Goal: Information Seeking & Learning: Learn about a topic

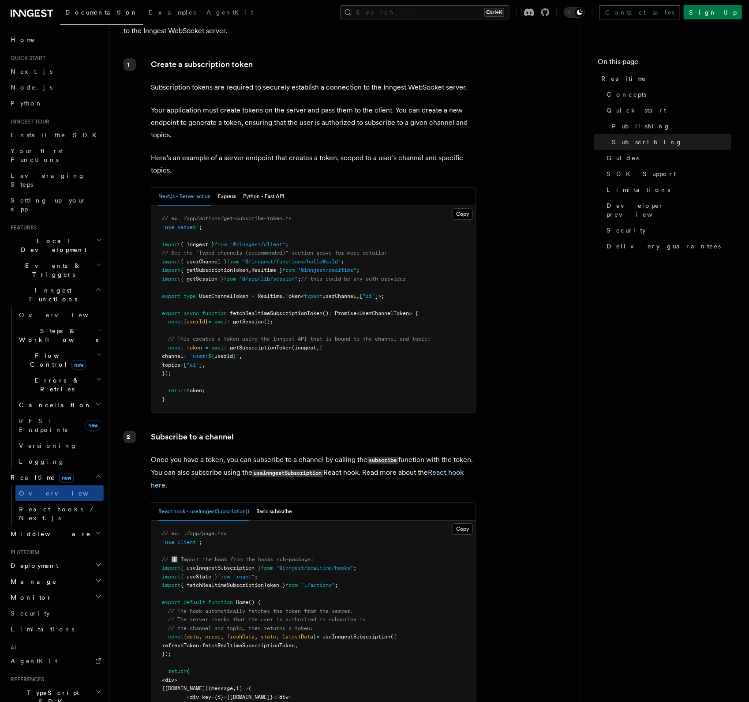
scroll to position [1118, 0]
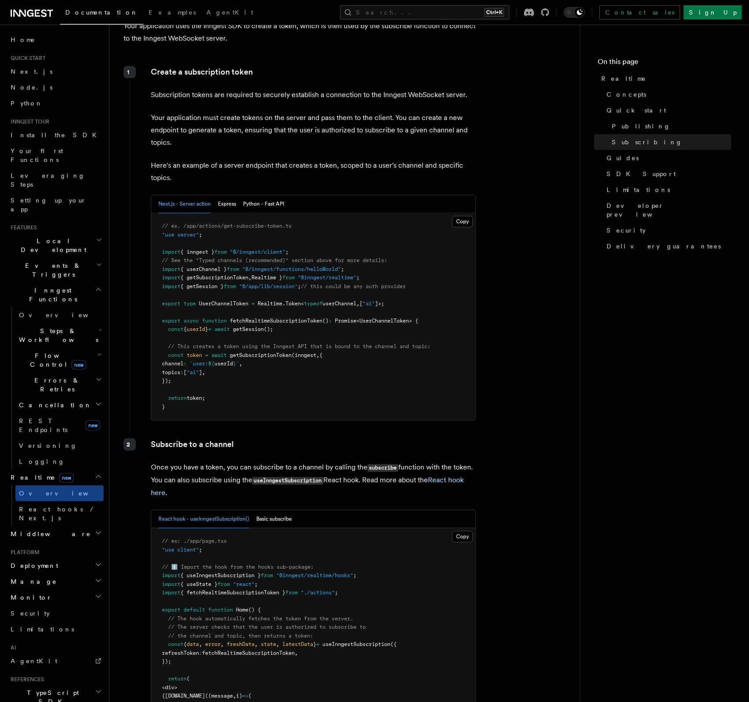
click at [74, 348] on h2 "Flow Control new" at bounding box center [59, 360] width 88 height 25
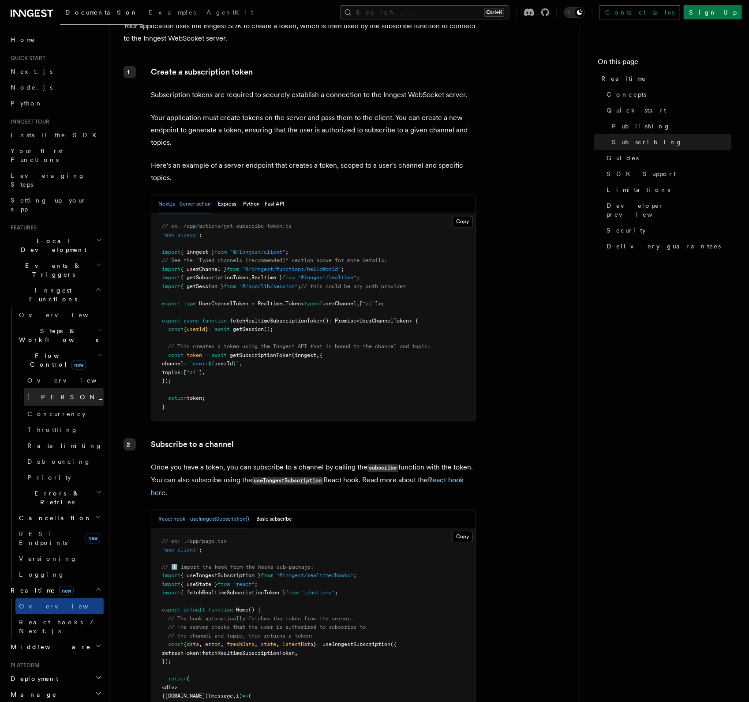
click at [59, 388] on link "[PERSON_NAME] new" at bounding box center [64, 397] width 80 height 18
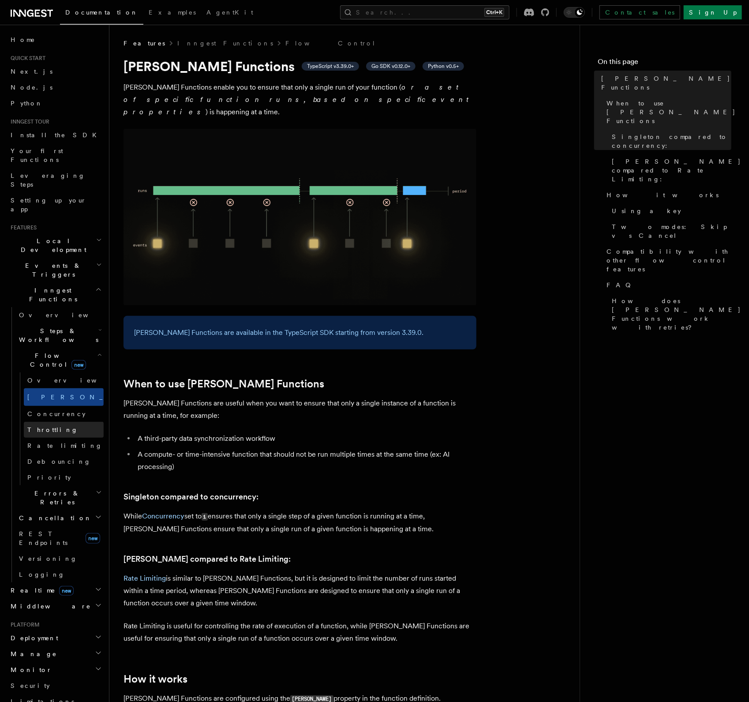
click at [59, 422] on link "Throttling" at bounding box center [64, 430] width 80 height 16
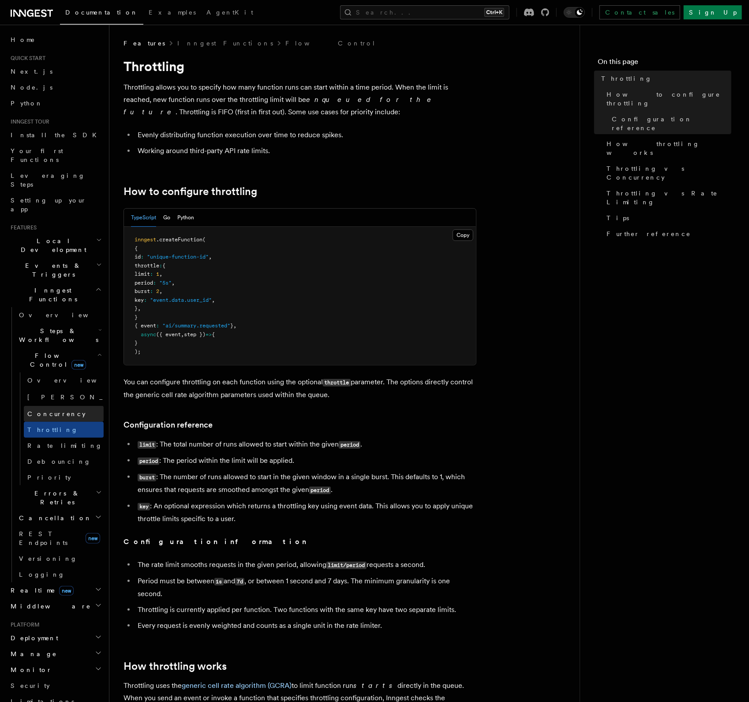
click at [68, 406] on link "Concurrency" at bounding box center [64, 414] width 80 height 16
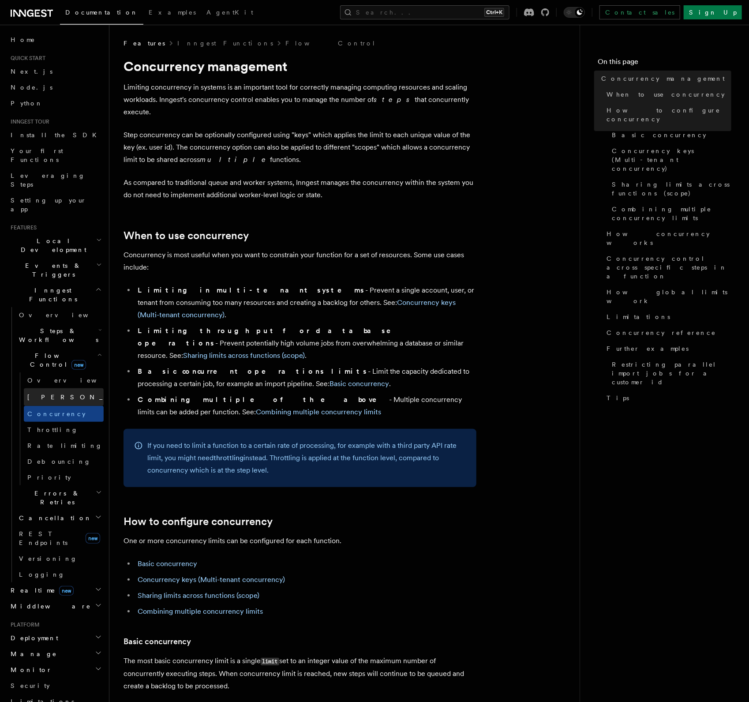
click at [73, 388] on link "[PERSON_NAME] new" at bounding box center [64, 397] width 80 height 18
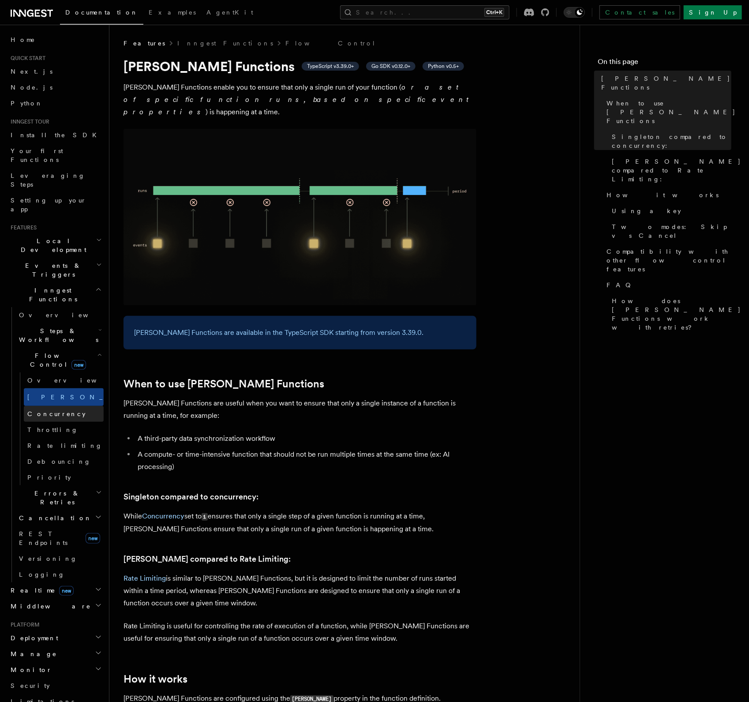
click at [66, 406] on link "Concurrency" at bounding box center [64, 414] width 80 height 16
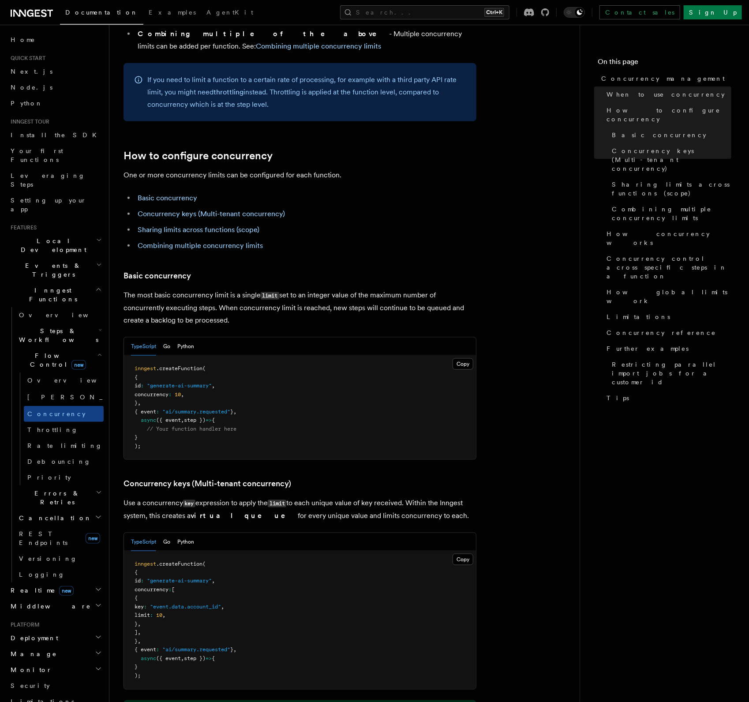
scroll to position [423, 0]
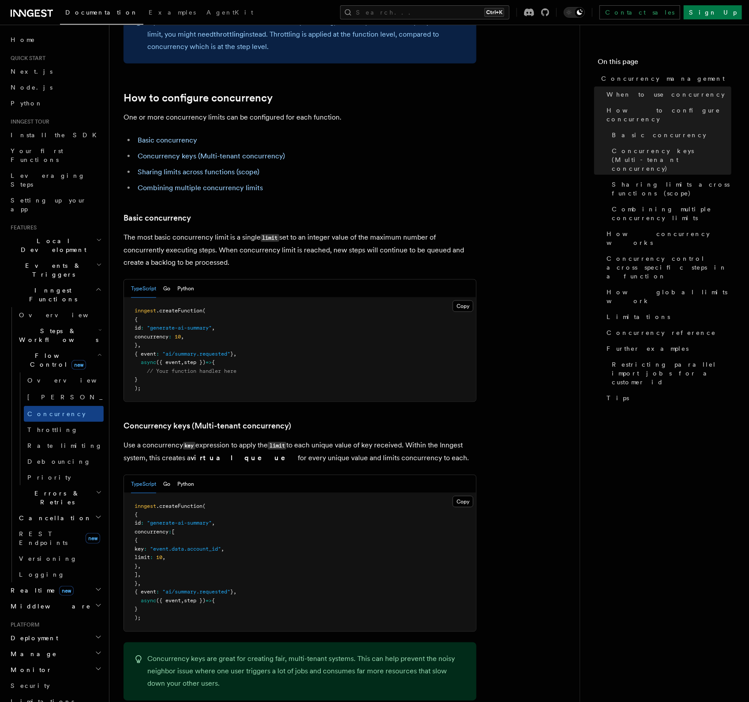
click at [40, 13] on icon at bounding box center [32, 13] width 42 height 11
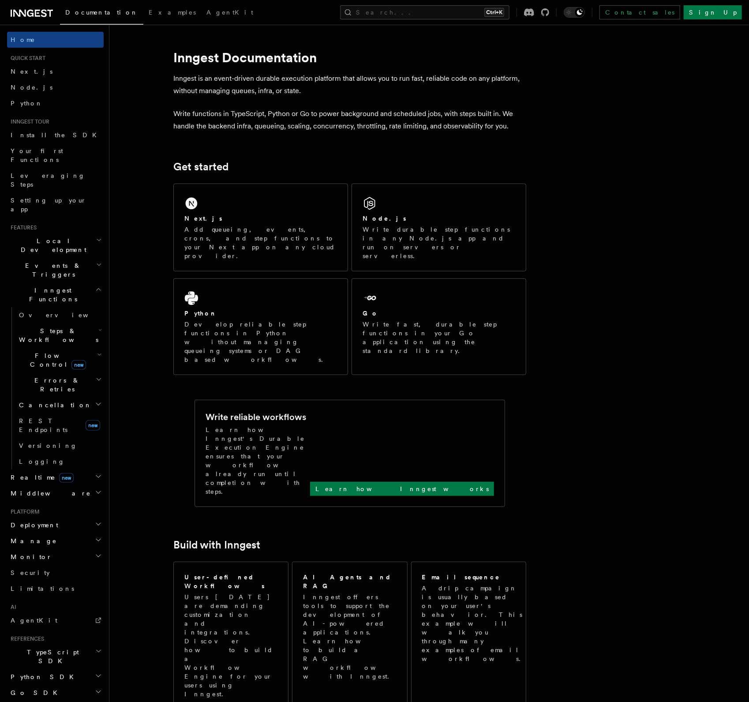
click at [59, 473] on span "new" at bounding box center [66, 478] width 15 height 10
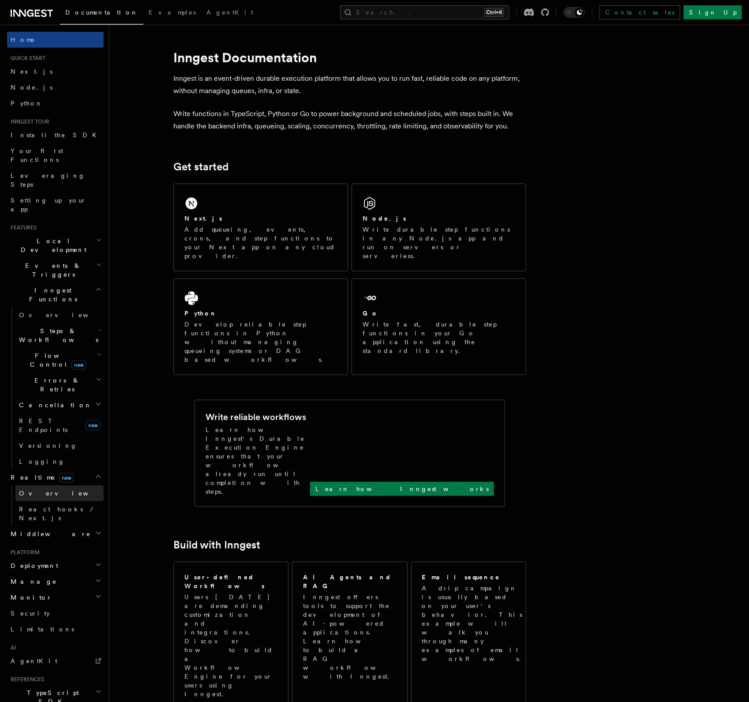
click at [42, 490] on span "Overview" at bounding box center [64, 493] width 91 height 7
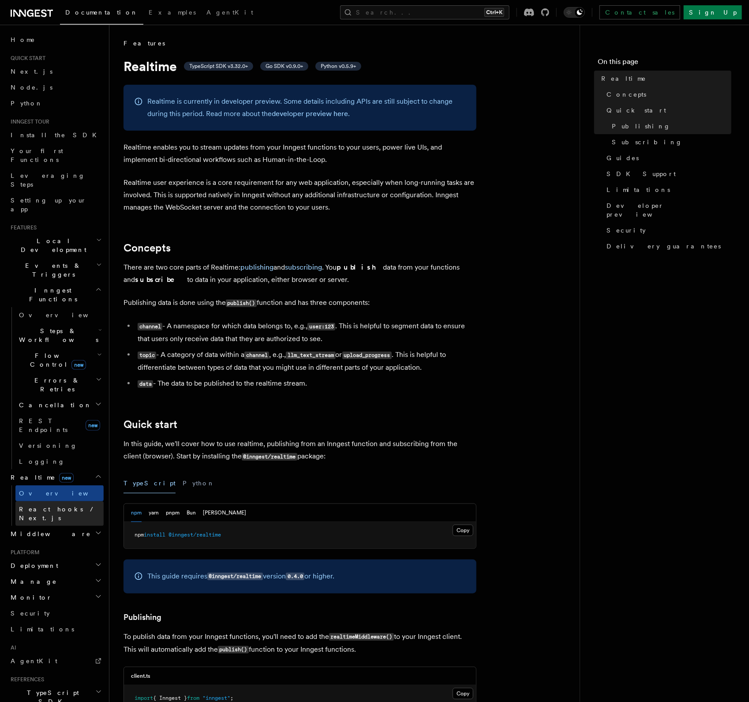
click at [42, 506] on span "React hooks / Next.js" at bounding box center [58, 514] width 78 height 16
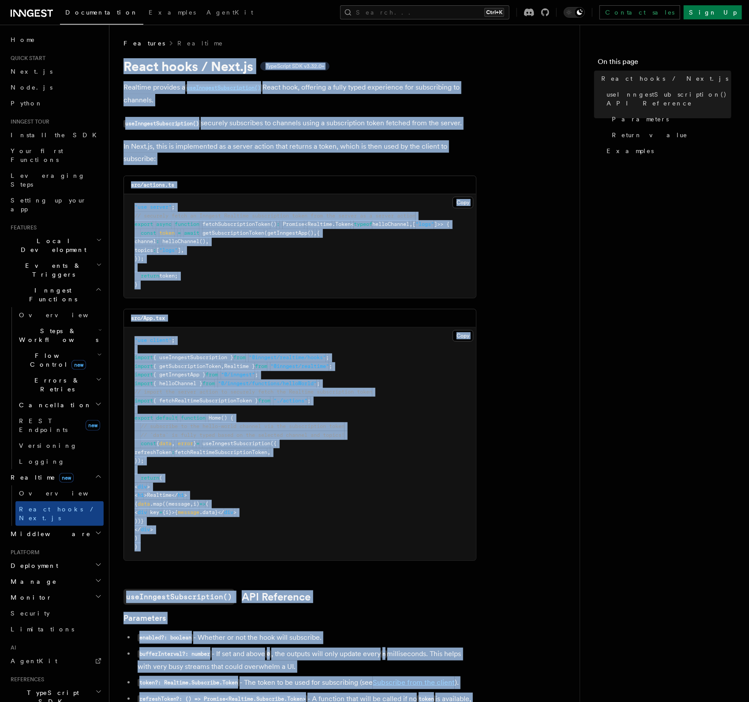
drag, startPoint x: 266, startPoint y: 416, endPoint x: 127, endPoint y: 56, distance: 386.3
click at [127, 56] on article "Features Realtime React hooks / Next.js TypeScript SDK v3.32.0+ Realtime provid…" at bounding box center [345, 654] width 442 height 1231
copy article "React hooks / Next.js TypeScript SDK v3.32.0+ Realtime provides a useInngestSub…"
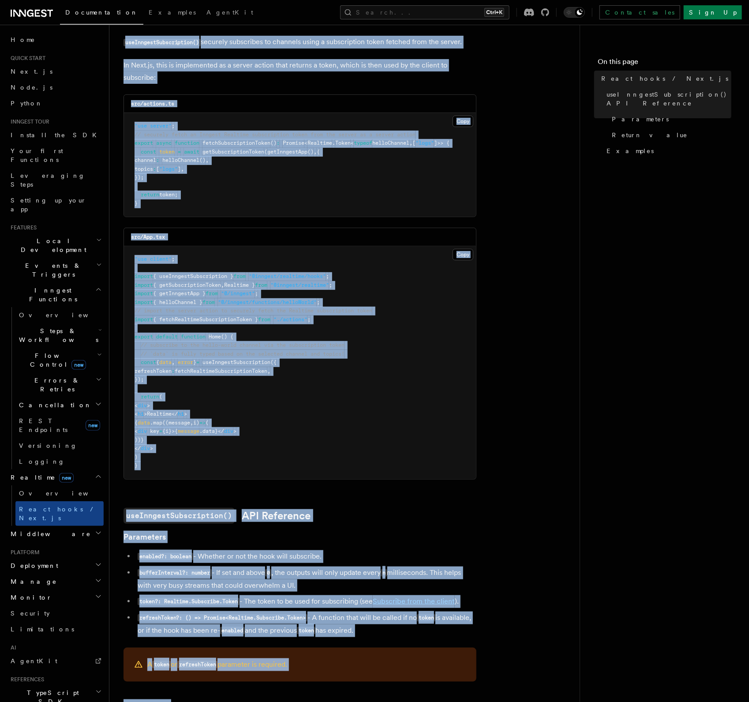
scroll to position [545, 0]
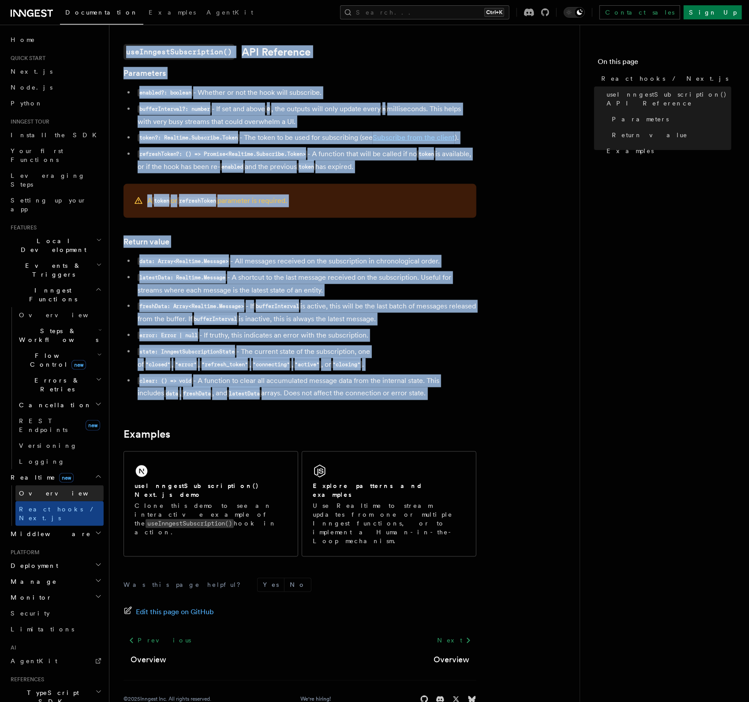
click at [74, 485] on link "Overview" at bounding box center [59, 493] width 88 height 16
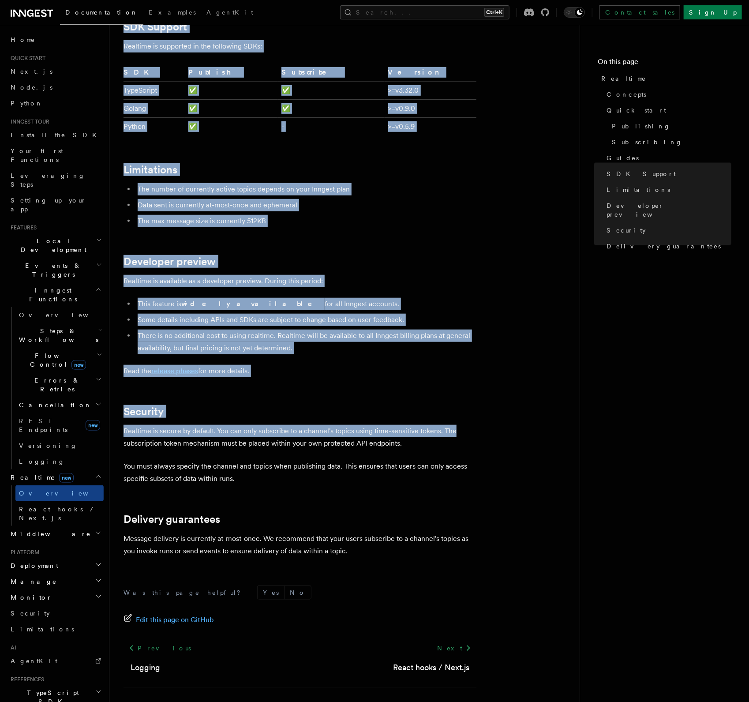
scroll to position [2105, 0]
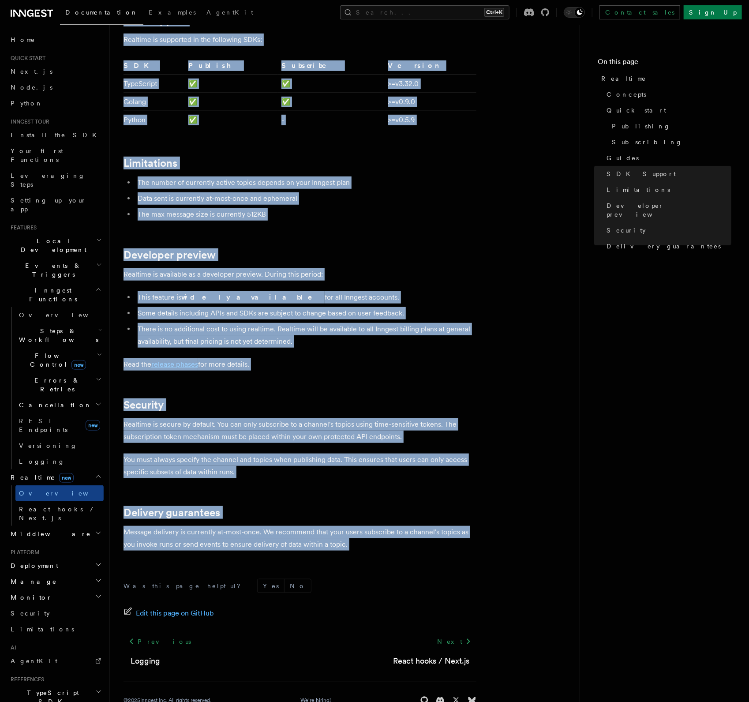
drag, startPoint x: 116, startPoint y: 56, endPoint x: 505, endPoint y: 528, distance: 610.7
copy article "Realtime TypeScript SDK v3.32.0+ Go SDK v0.9.0+ Python v0.5.9+ Realtime is curr…"
click at [37, 506] on span "React hooks / Next.js" at bounding box center [58, 514] width 78 height 16
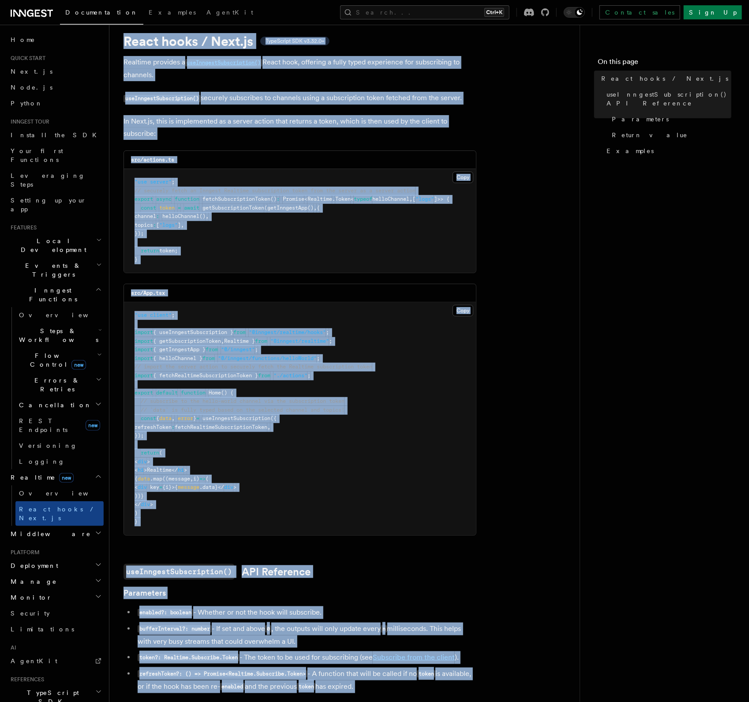
click at [352, 127] on article "Features Realtime React hooks / Next.js TypeScript SDK v3.32.0+ Realtime provid…" at bounding box center [345, 629] width 442 height 1231
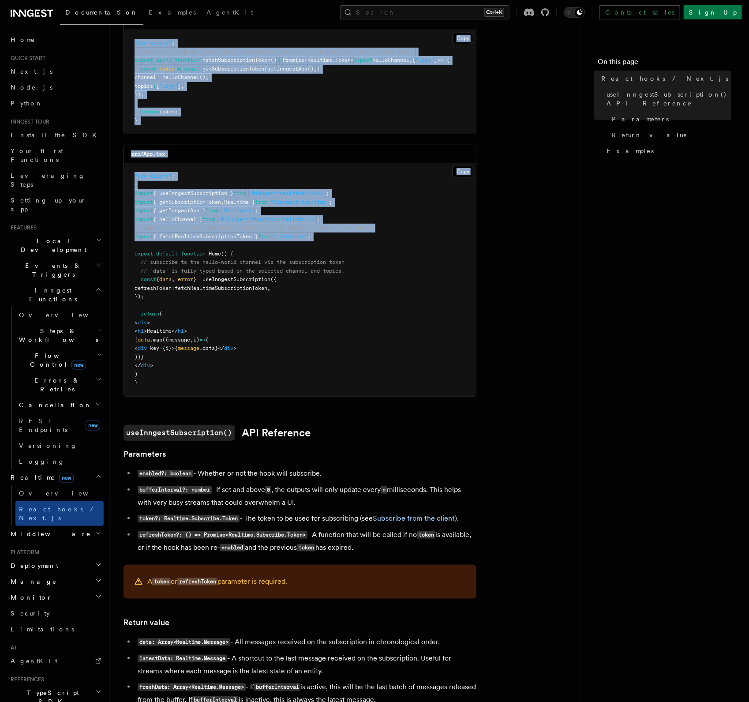
scroll to position [545, 0]
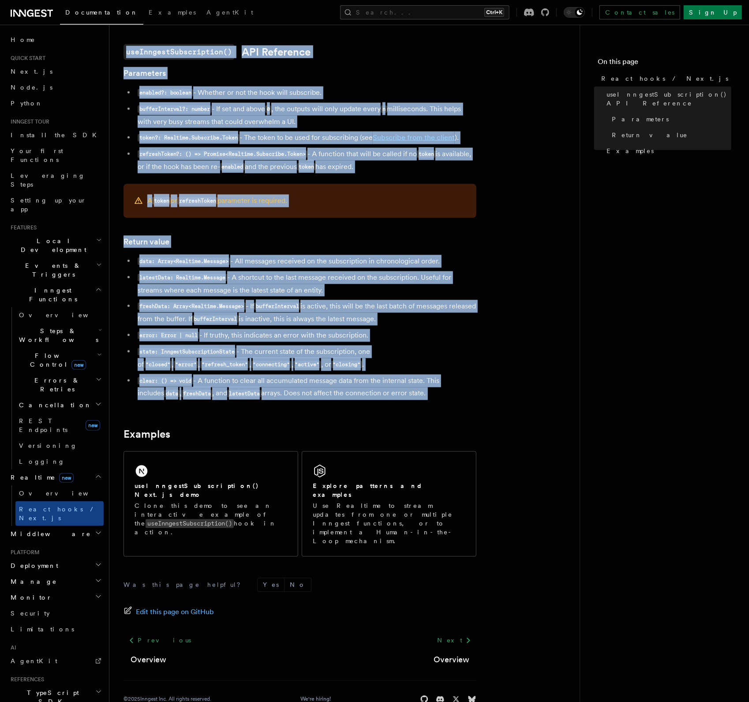
drag, startPoint x: 127, startPoint y: 61, endPoint x: 444, endPoint y: 417, distance: 476.5
click at [444, 417] on article "Features Realtime React hooks / Next.js TypeScript SDK v3.32.0+ Realtime provid…" at bounding box center [345, 109] width 442 height 1231
copy article "React hooks / Next.js TypeScript SDK v3.32.0+ Realtime provides a useInngestSub…"
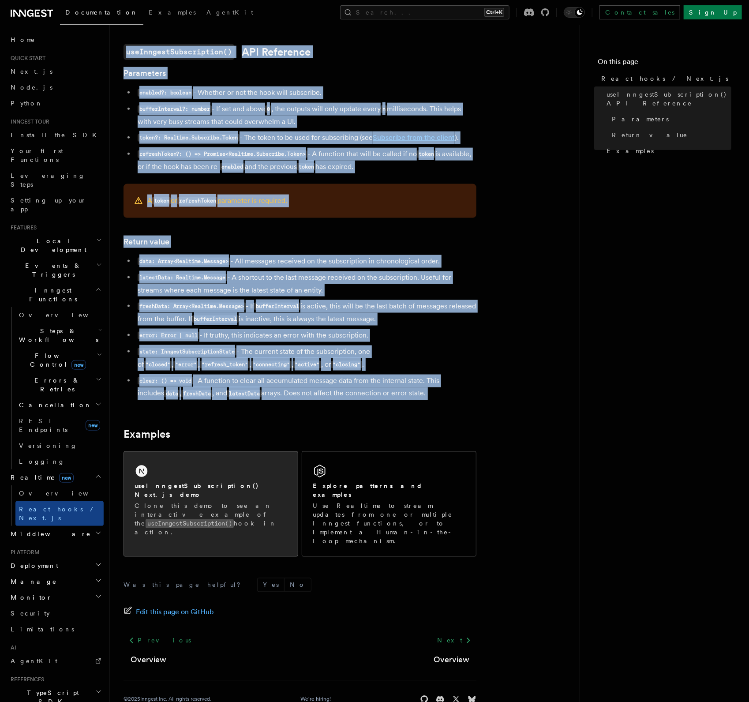
click at [207, 517] on div "useInngestSubscription() Next.js demo Clone this demo to see an interactive exa…" at bounding box center [211, 500] width 174 height 96
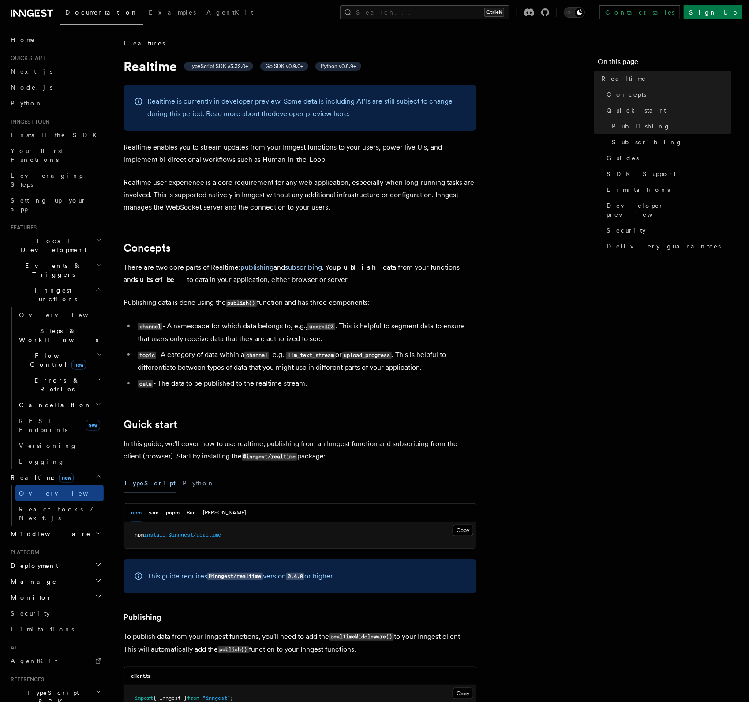
click at [14, 13] on icon at bounding box center [19, 13] width 13 height 7
